Goal: Transaction & Acquisition: Purchase product/service

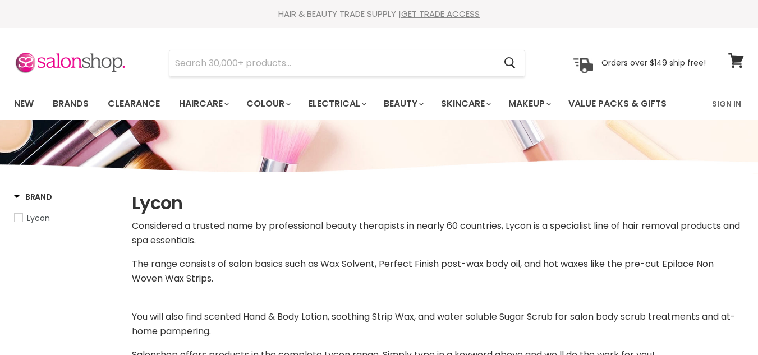
select select "manual"
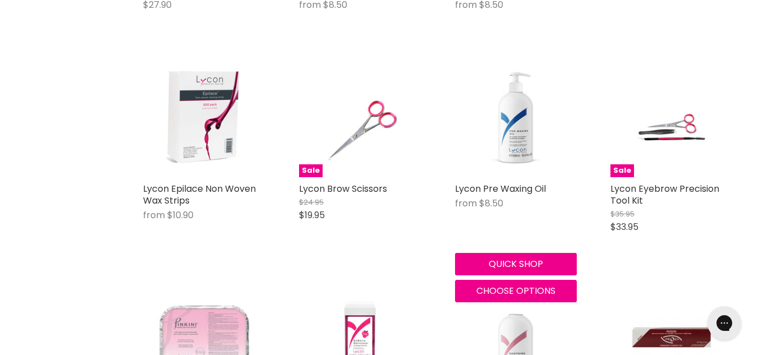
scroll to position [2281, 0]
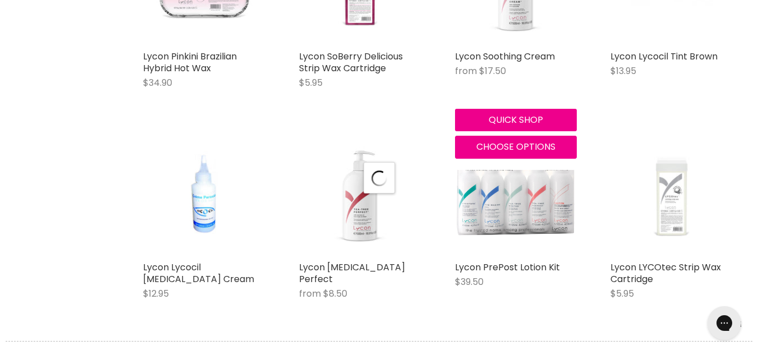
select select "manual"
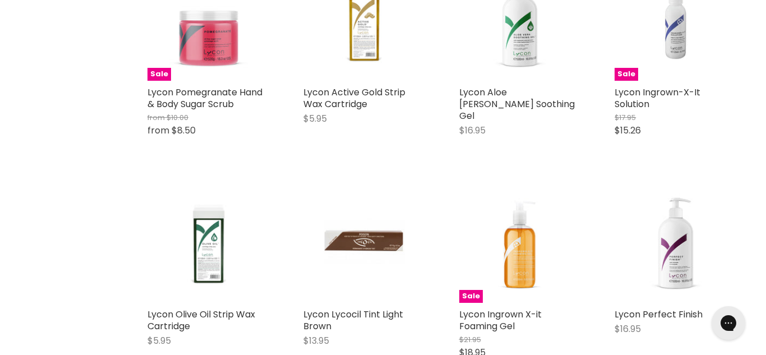
scroll to position [3023, 0]
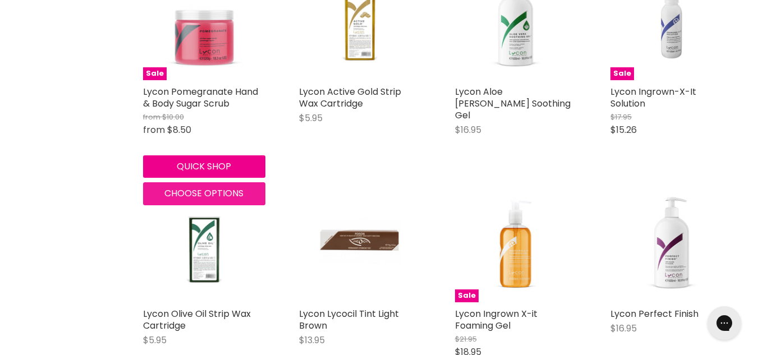
click at [199, 192] on span "Choose options" at bounding box center [203, 193] width 79 height 13
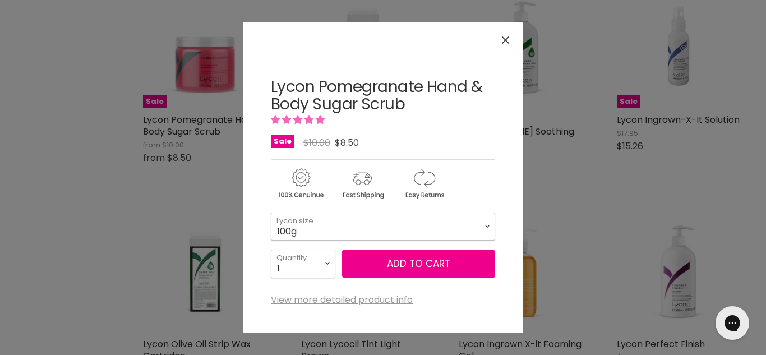
click at [482, 228] on select "100g 520g" at bounding box center [383, 227] width 224 height 28
click at [271, 213] on select "100g 520g" at bounding box center [383, 227] width 224 height 28
select select "520g"
click at [467, 236] on select "100g 520g" at bounding box center [383, 227] width 224 height 28
click at [271, 213] on select "100g 520g" at bounding box center [383, 227] width 224 height 28
